Goal: Submit feedback/report problem

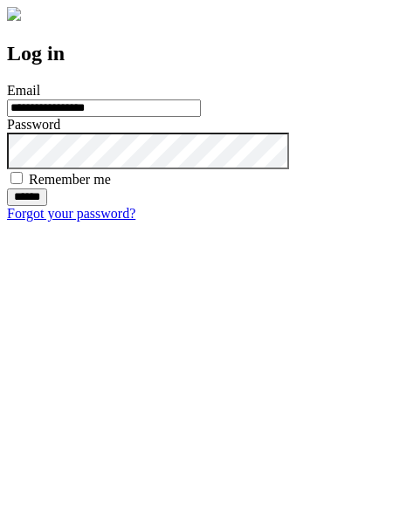
click at [47, 206] on input "******" at bounding box center [27, 197] width 40 height 17
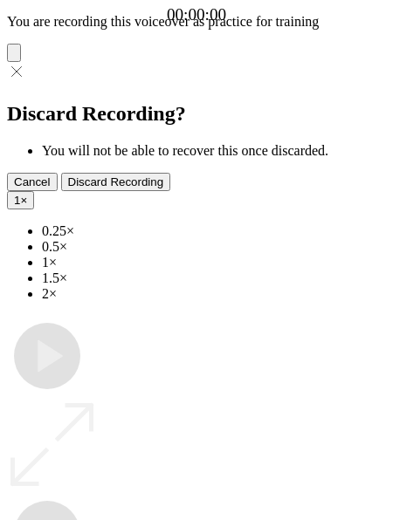
type input "**********"
